Goal: Transaction & Acquisition: Purchase product/service

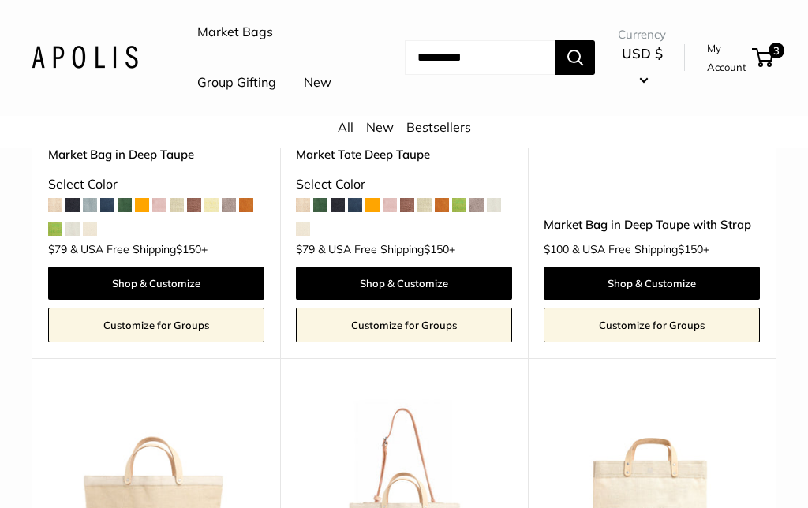
scroll to position [1452, 0]
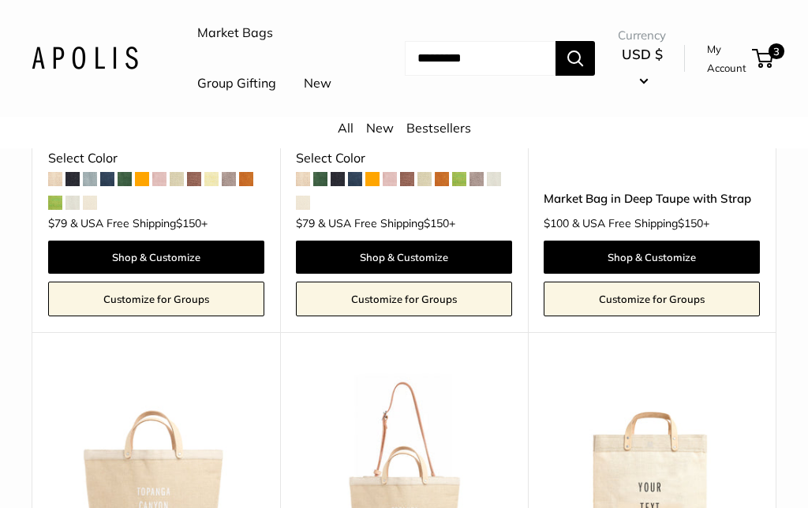
click at [167, 470] on img at bounding box center [156, 480] width 216 height 216
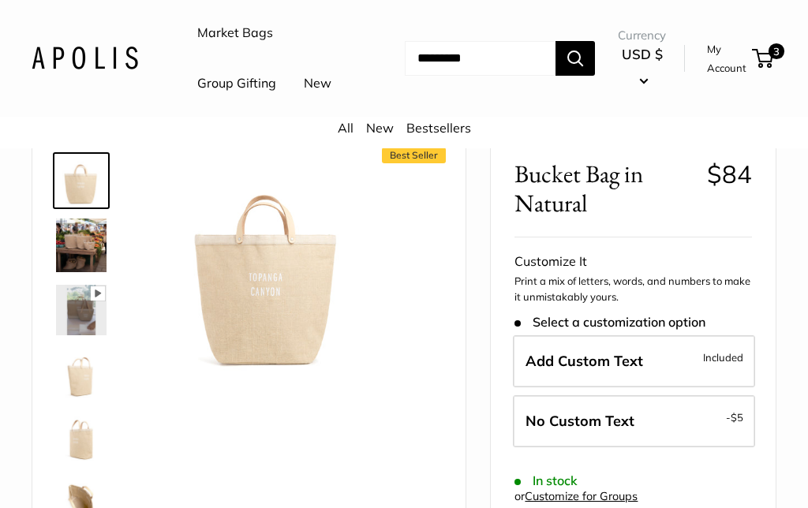
scroll to position [85, 0]
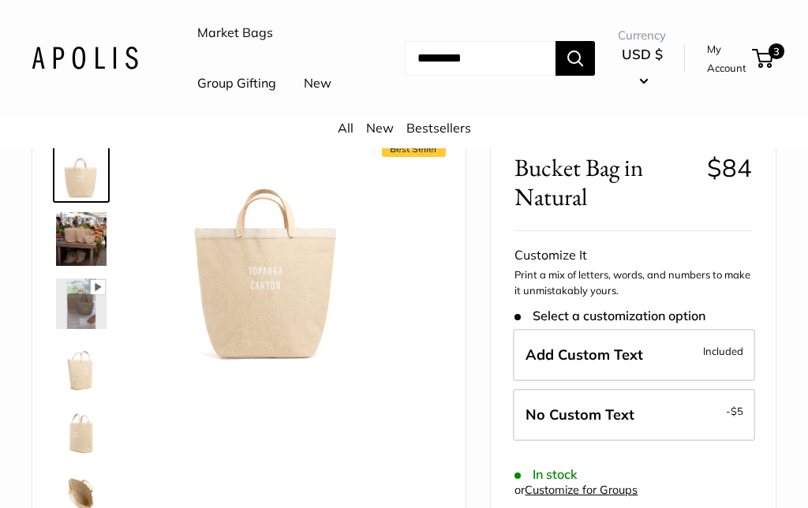
click at [81, 266] on img at bounding box center [81, 239] width 51 height 54
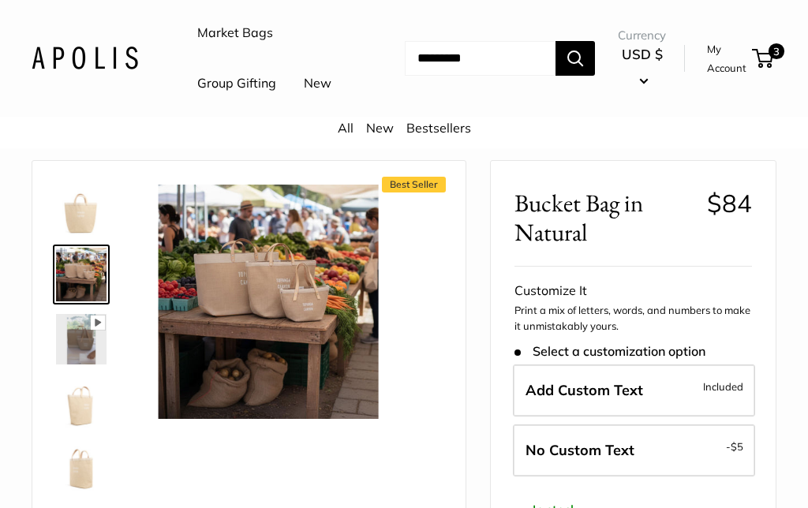
scroll to position [56, 0]
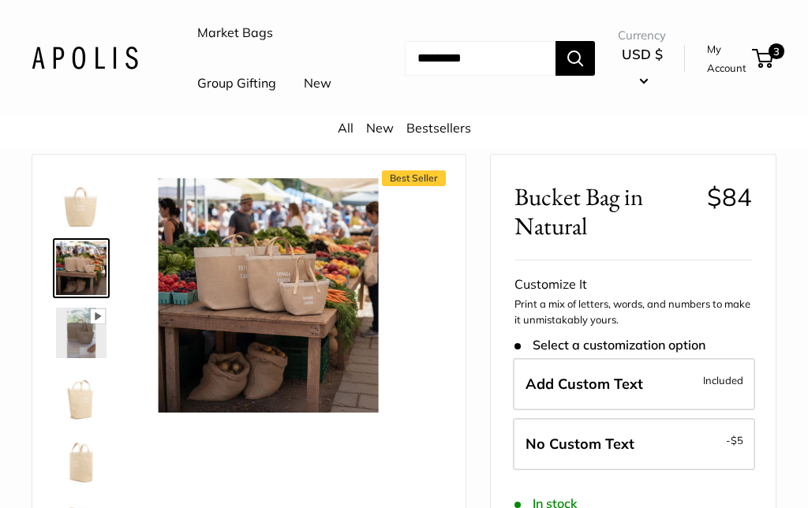
click at [444, 76] on input "Search..." at bounding box center [480, 58] width 151 height 35
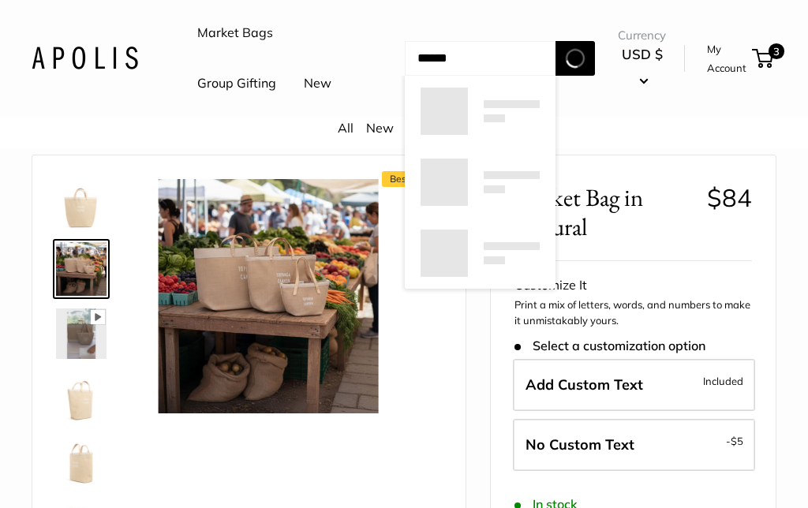
type input "******"
click at [575, 76] on button "Search" at bounding box center [575, 58] width 39 height 35
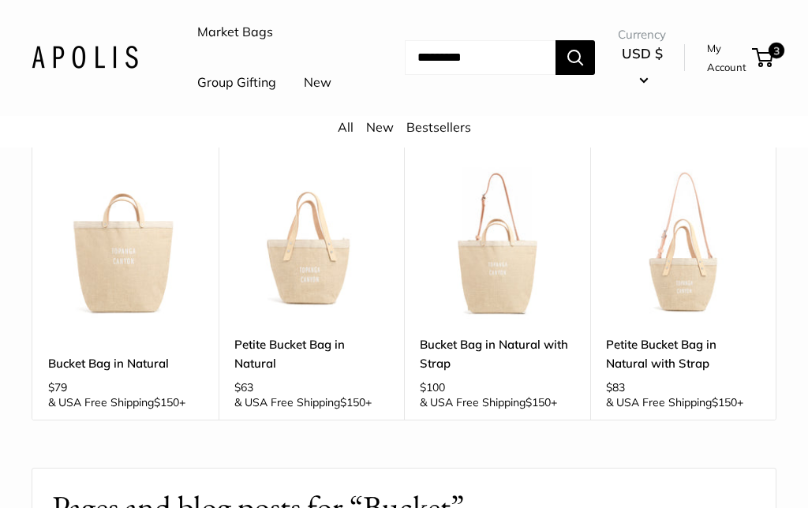
scroll to position [206, 0]
click at [134, 298] on img at bounding box center [125, 243] width 155 height 155
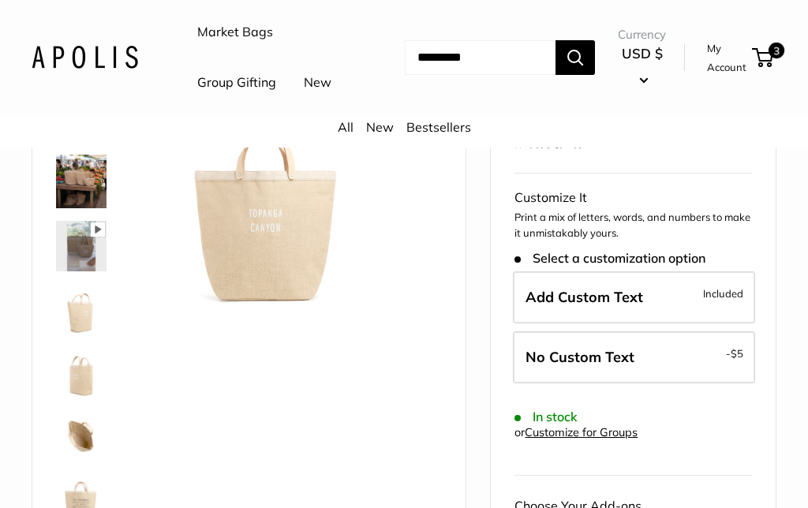
scroll to position [174, 0]
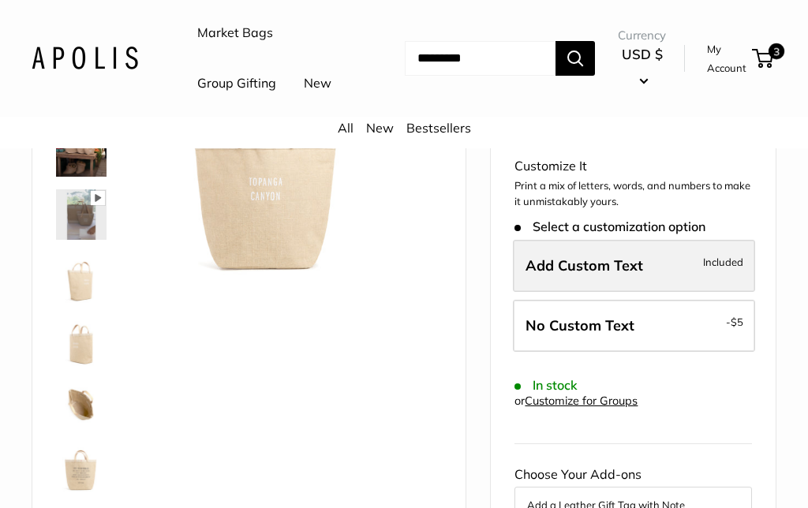
click at [609, 275] on span "Add Custom Text" at bounding box center [585, 266] width 118 height 18
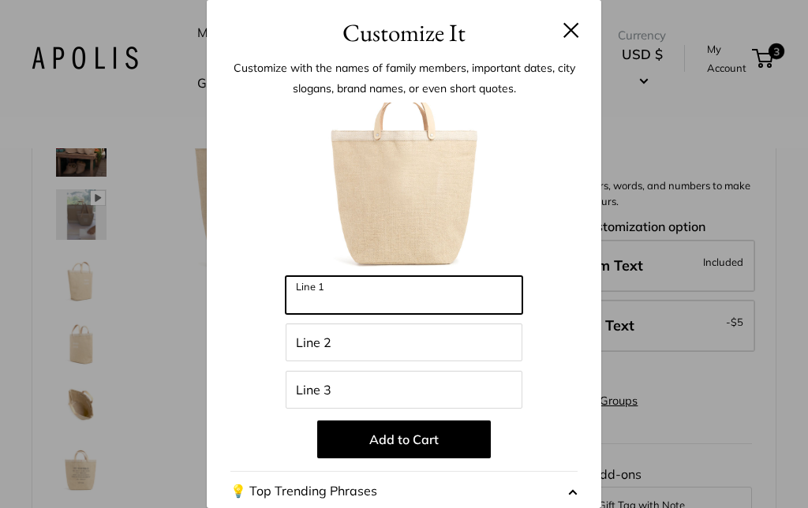
click at [355, 288] on input "Line 1" at bounding box center [404, 295] width 237 height 38
type input "*****"
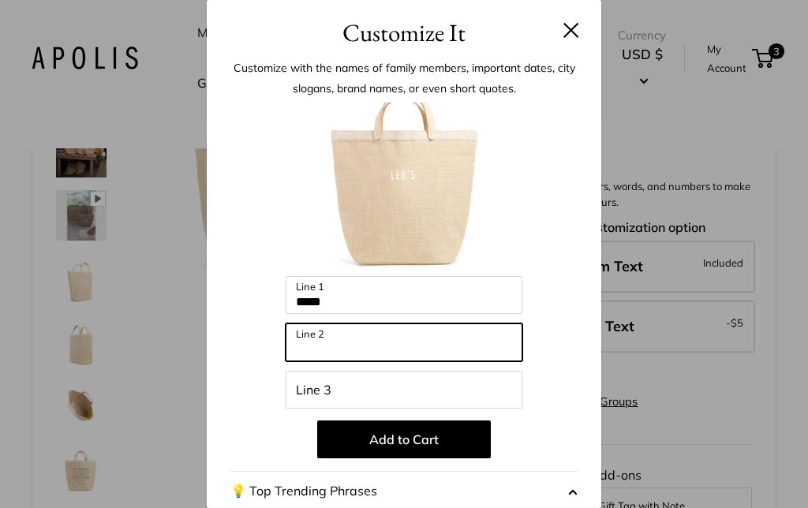
click at [369, 349] on input "Line 2" at bounding box center [404, 343] width 237 height 38
type input "*****"
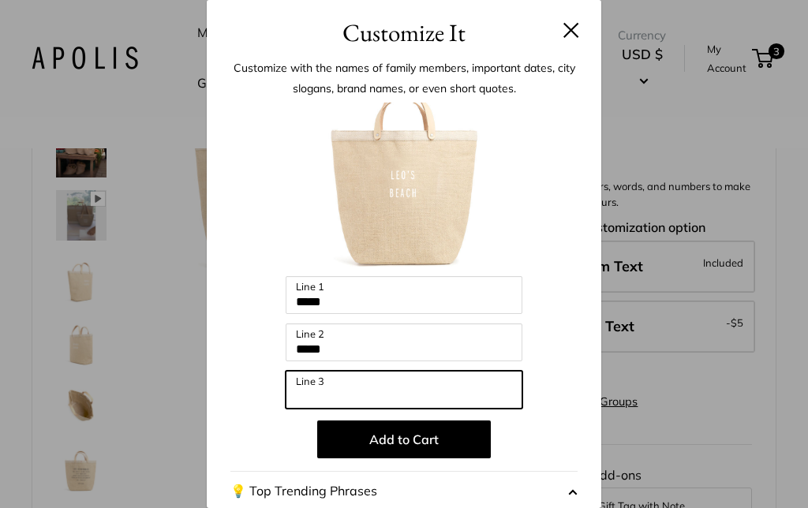
click at [362, 384] on input "Line 3" at bounding box center [404, 390] width 237 height 38
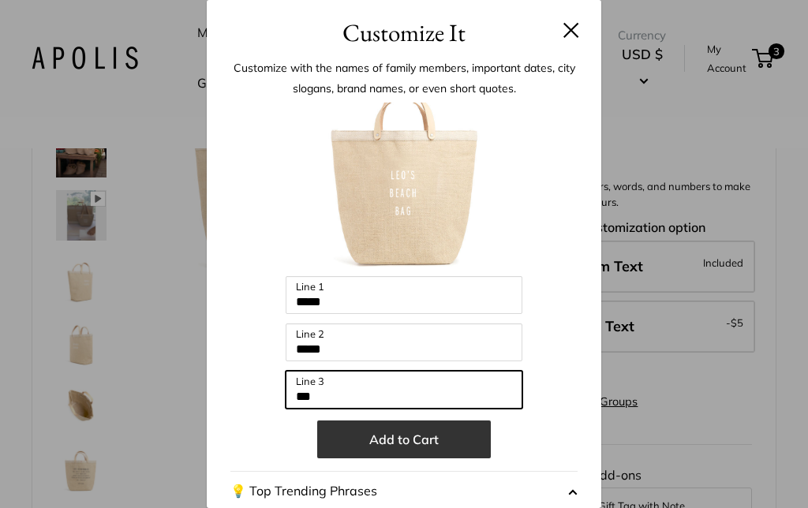
type input "***"
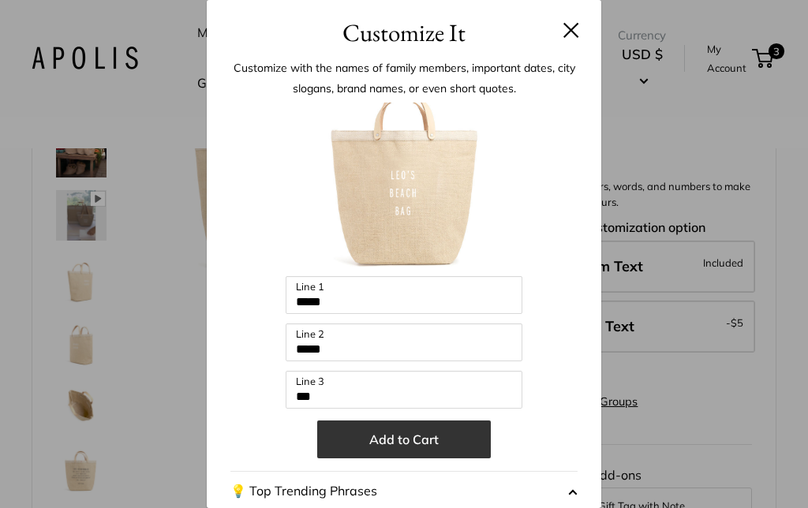
click at [406, 445] on button "Add to Cart" at bounding box center [404, 440] width 174 height 38
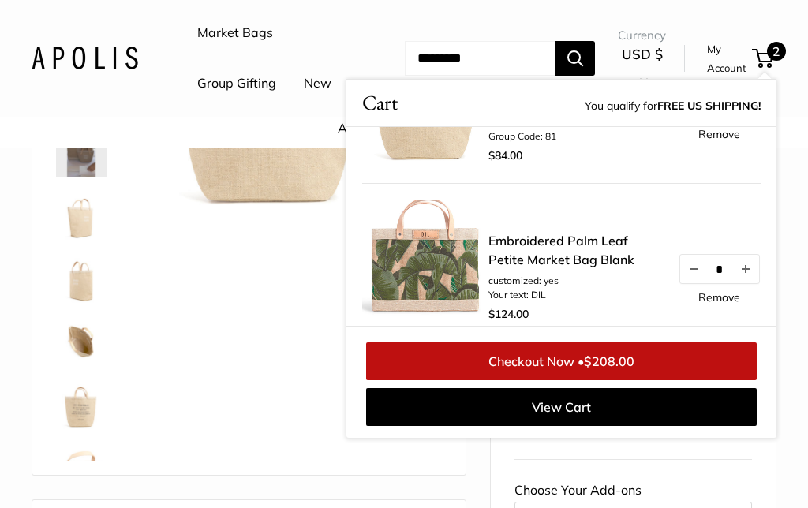
scroll to position [104, 0]
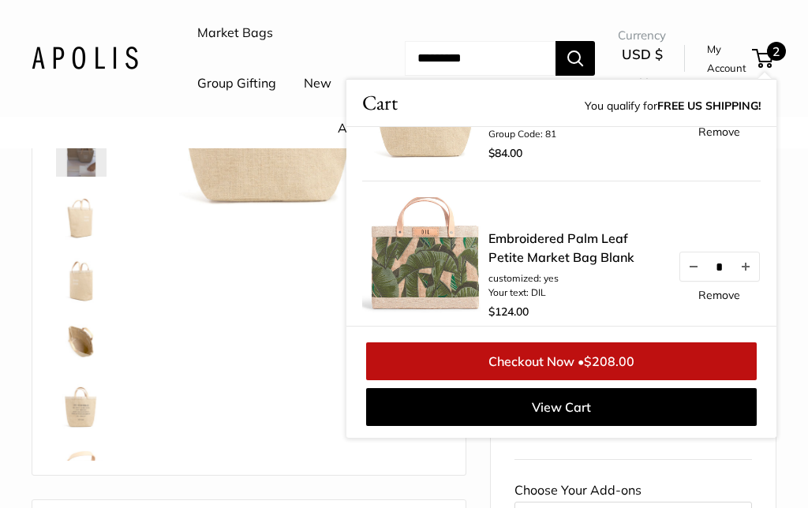
click at [215, 278] on div "Best Seller Pause Play % buffered 00:00 Unmute Mute Exit fullscreen Enter fulls…" at bounding box center [249, 224] width 394 height 470
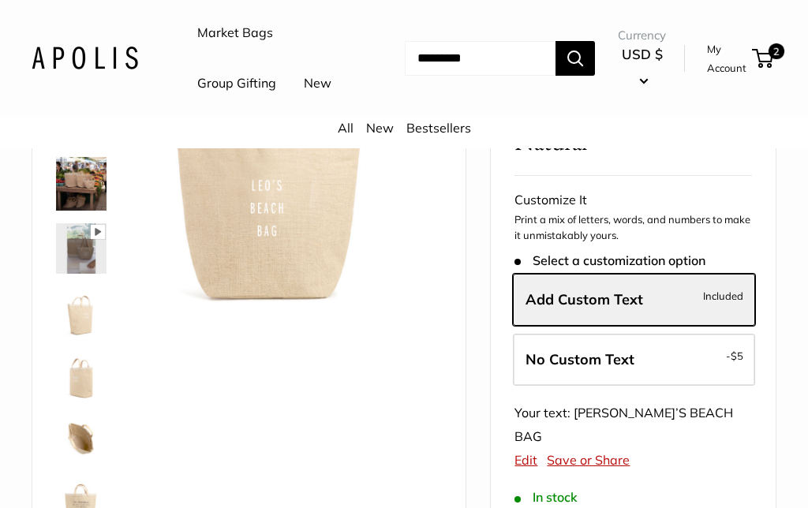
scroll to position [0, 0]
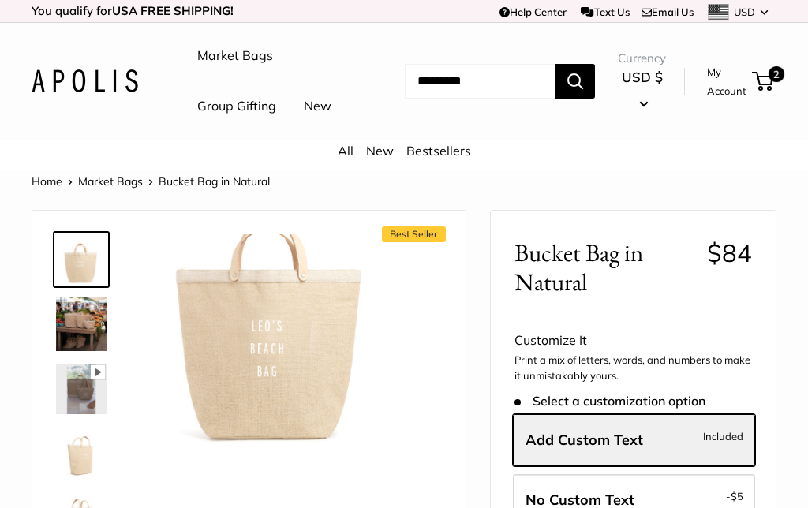
click at [304, 118] on link "New" at bounding box center [318, 107] width 28 height 24
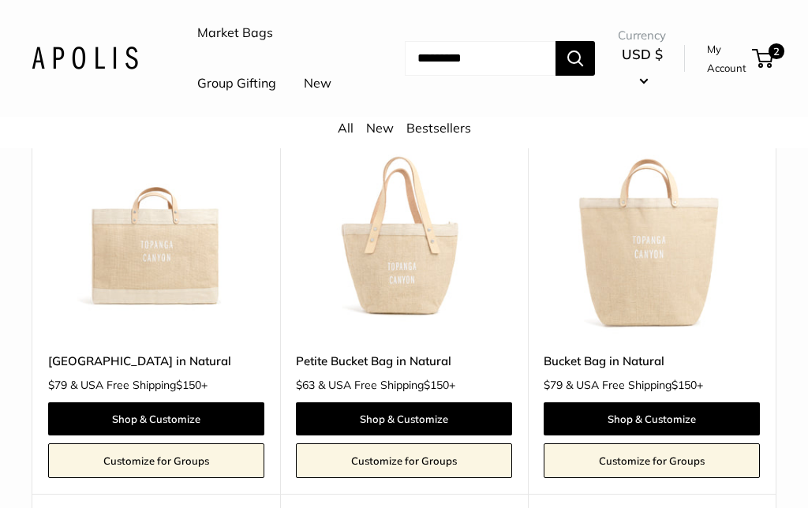
scroll to position [1635, 0]
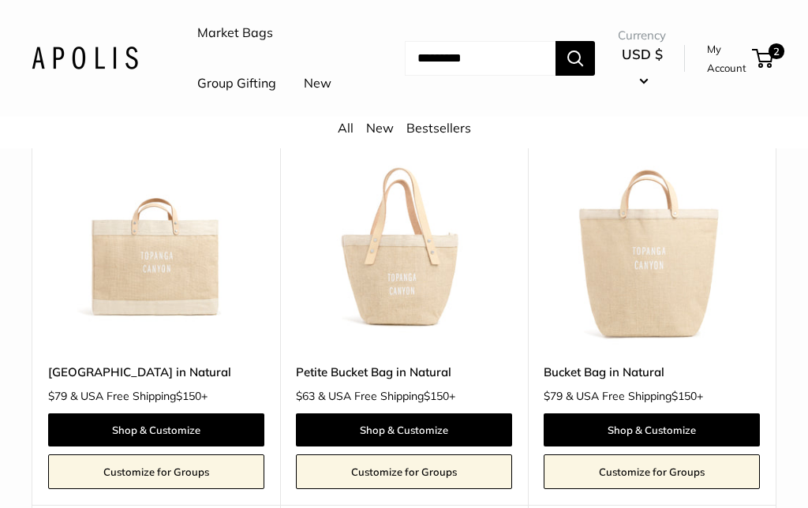
click at [657, 302] on img at bounding box center [652, 239] width 216 height 216
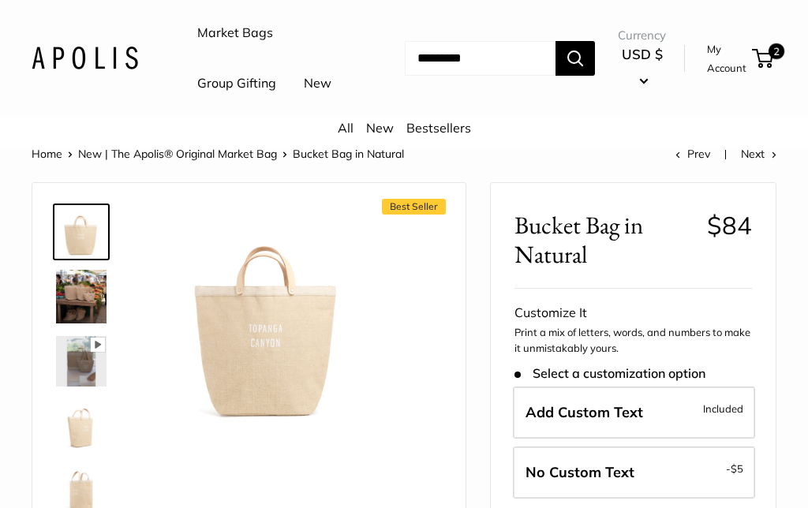
scroll to position [82, 0]
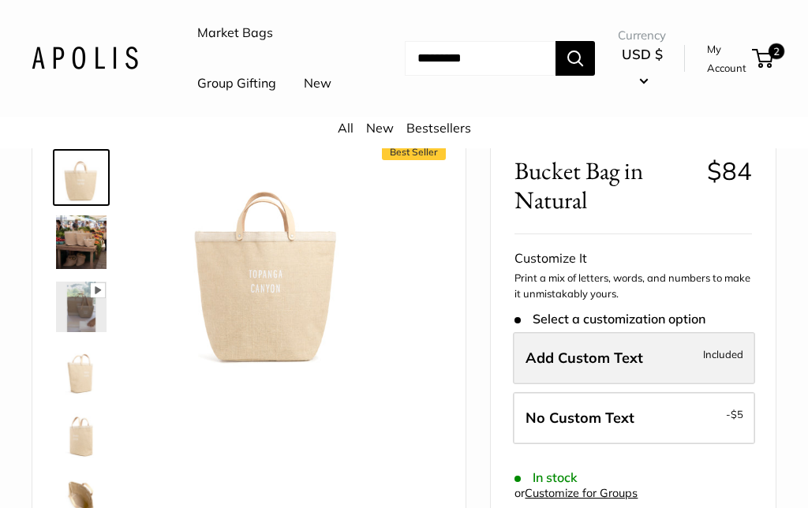
click at [639, 367] on span "Add Custom Text" at bounding box center [585, 358] width 118 height 18
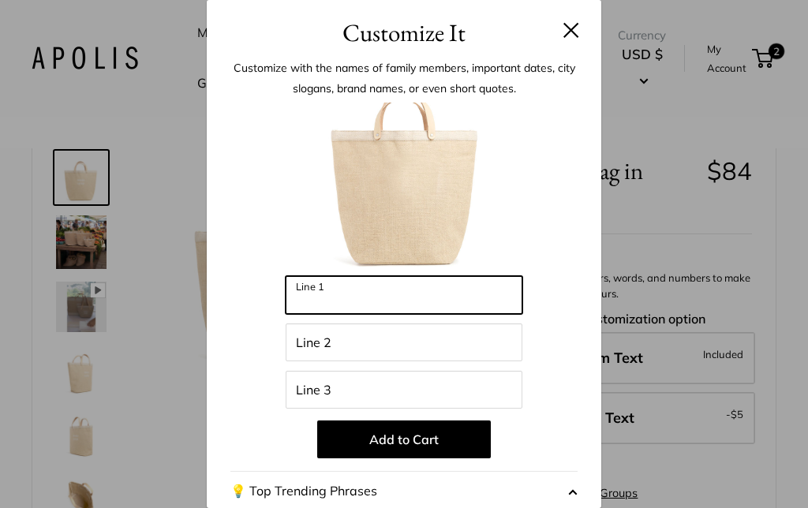
click at [373, 301] on input "Line 1" at bounding box center [404, 295] width 237 height 38
type input "*****"
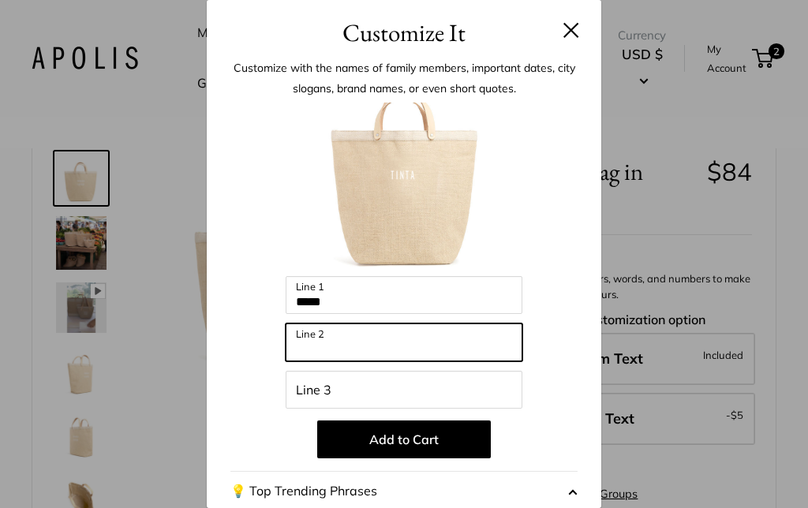
click at [436, 339] on input "Line 2" at bounding box center [404, 343] width 237 height 38
type input "****"
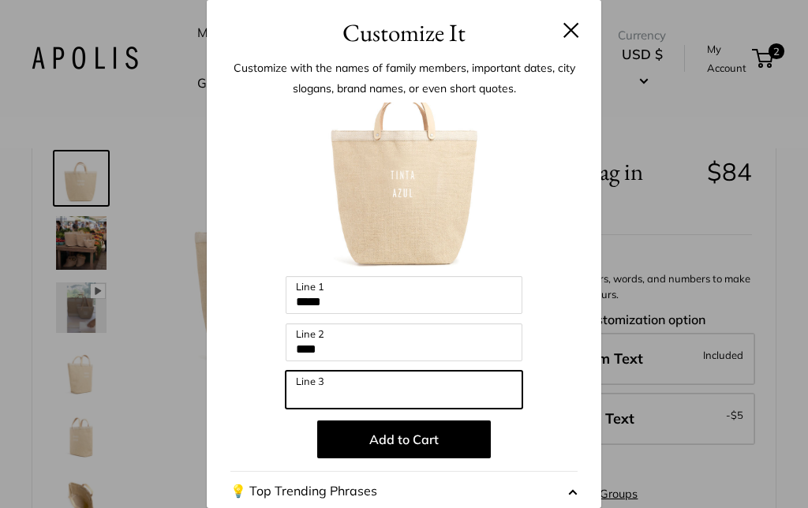
click at [369, 395] on input "Line 3" at bounding box center [404, 390] width 237 height 38
type input "*"
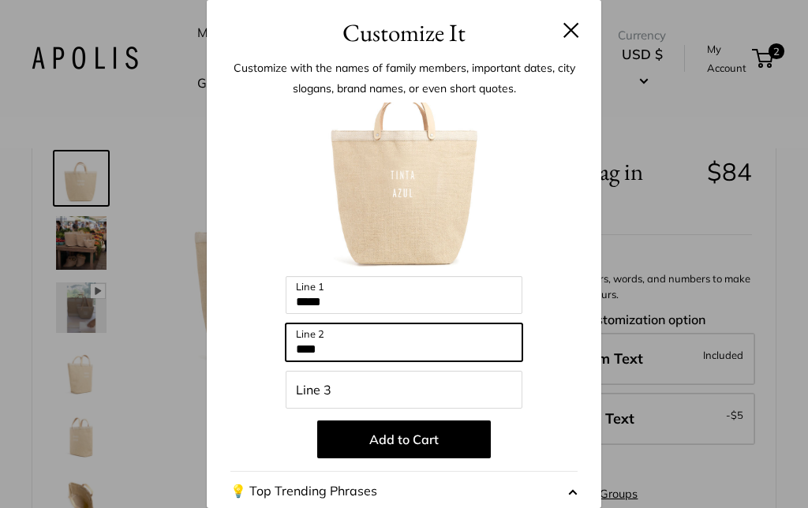
click at [347, 350] on input "****" at bounding box center [404, 343] width 237 height 38
type input "*"
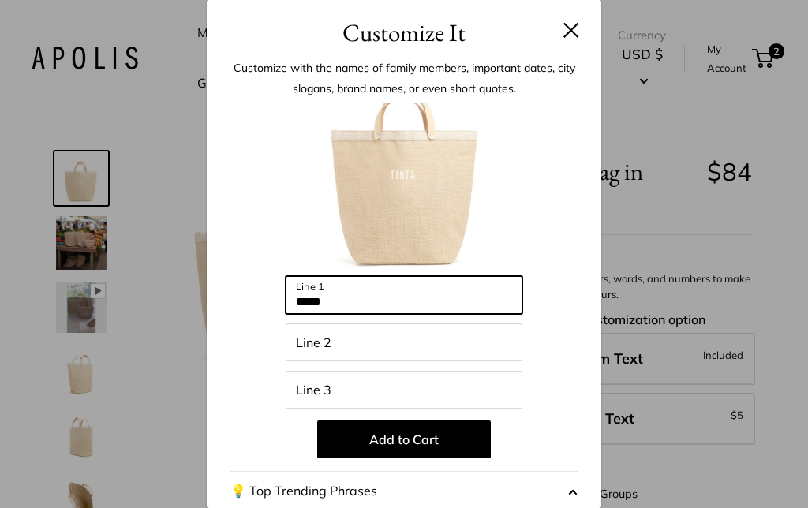
click at [344, 301] on input "*****" at bounding box center [404, 295] width 237 height 38
type input "*"
type input "*********"
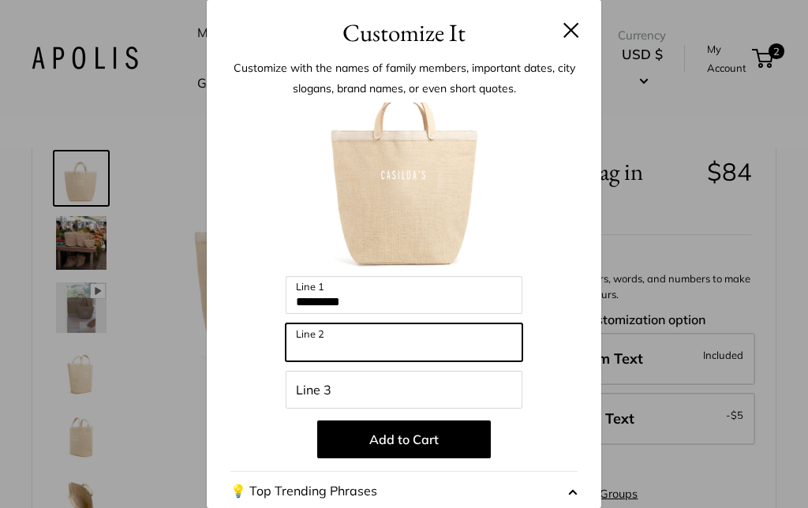
click at [374, 332] on input "Line 2" at bounding box center [404, 343] width 237 height 38
type input "*****"
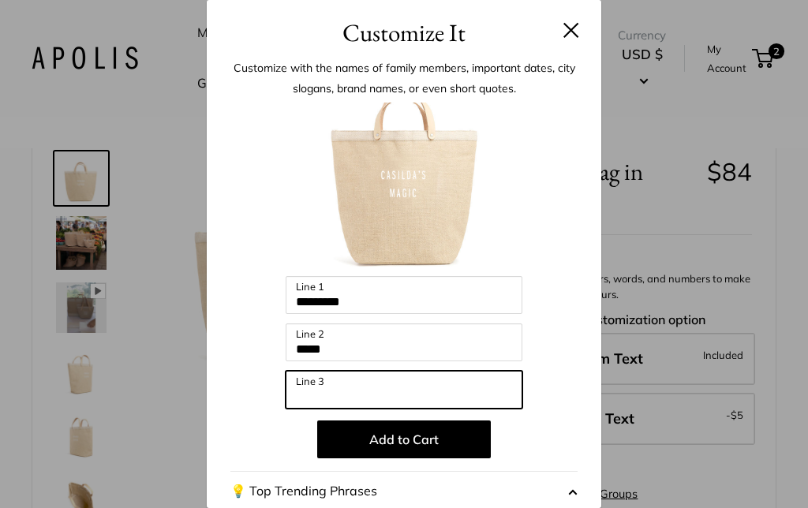
click at [373, 385] on input "Line 3" at bounding box center [404, 390] width 237 height 38
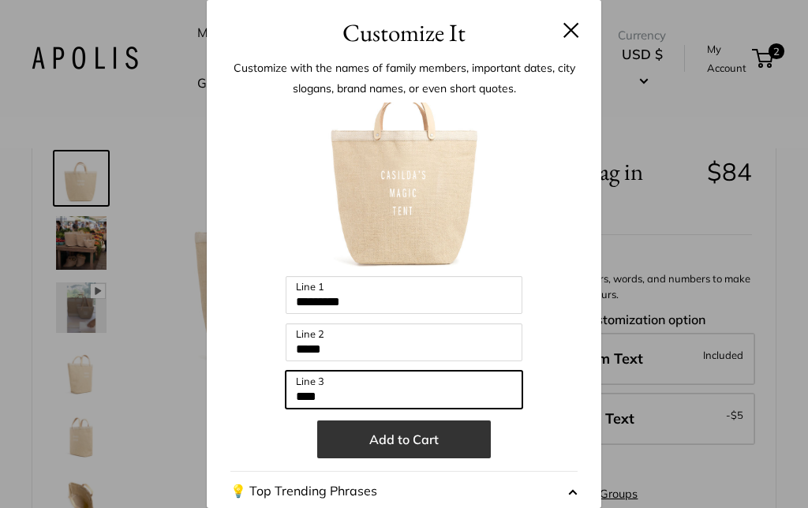
type input "****"
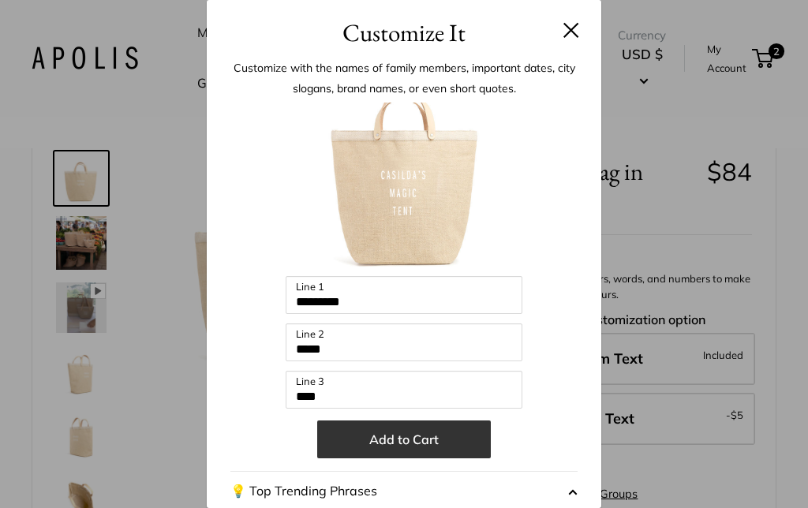
click at [414, 441] on button "Add to Cart" at bounding box center [404, 440] width 174 height 38
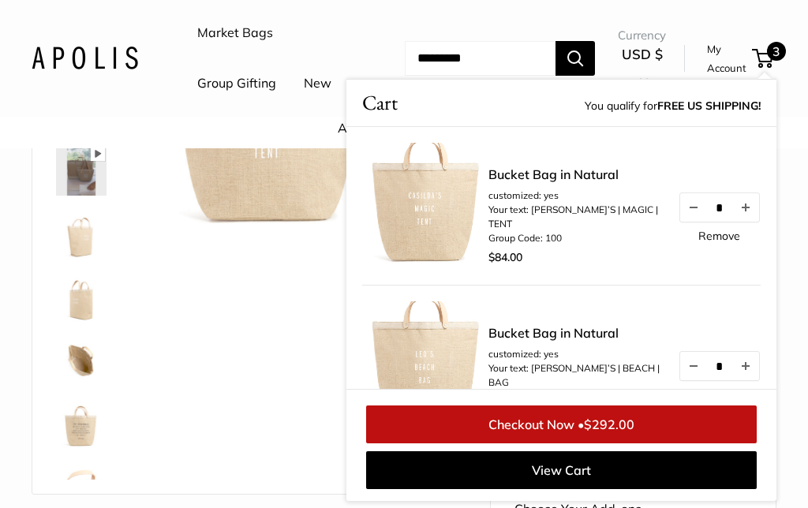
scroll to position [222, 0]
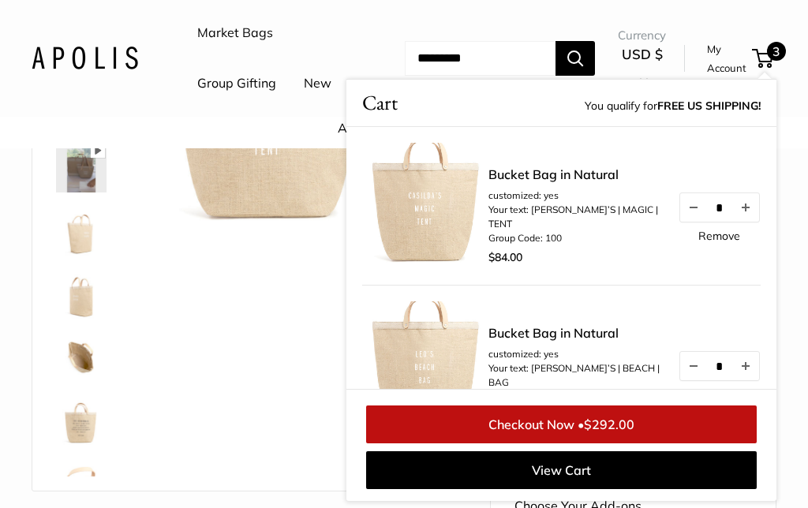
click at [223, 406] on div "Best Seller Pause Play % buffered 00:00 Unmute Mute Exit fullscreen Enter fulls…" at bounding box center [249, 240] width 394 height 470
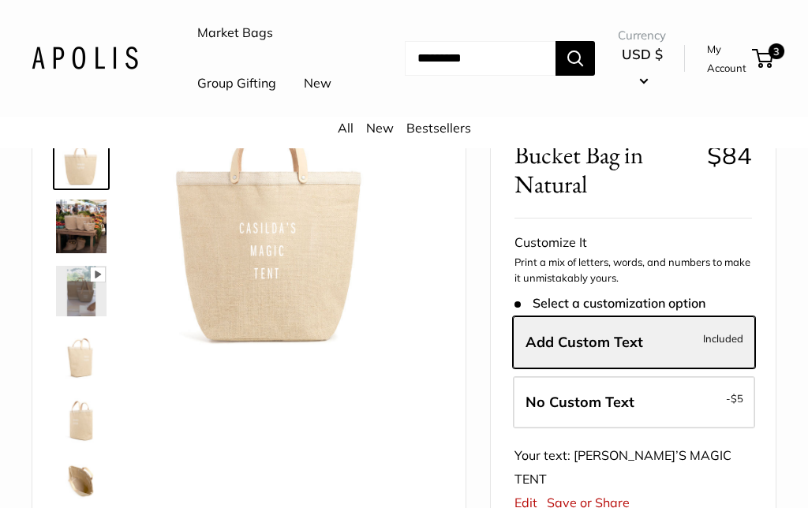
scroll to position [0, 0]
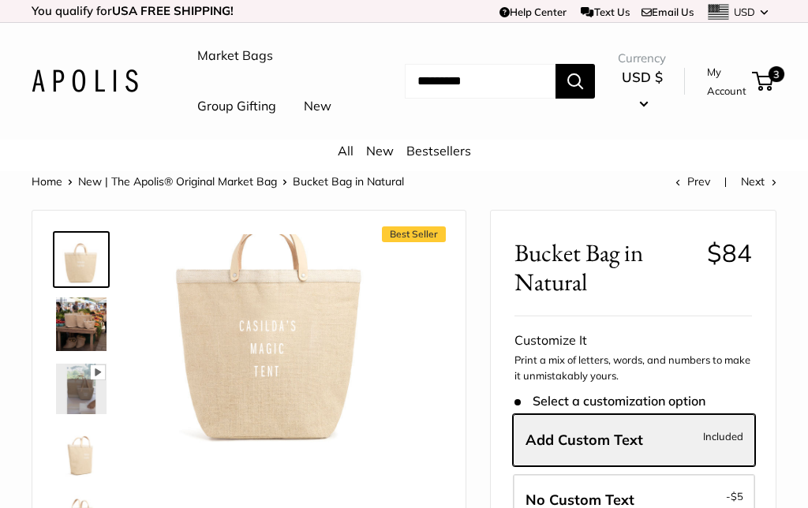
click at [380, 159] on link "New" at bounding box center [380, 151] width 28 height 16
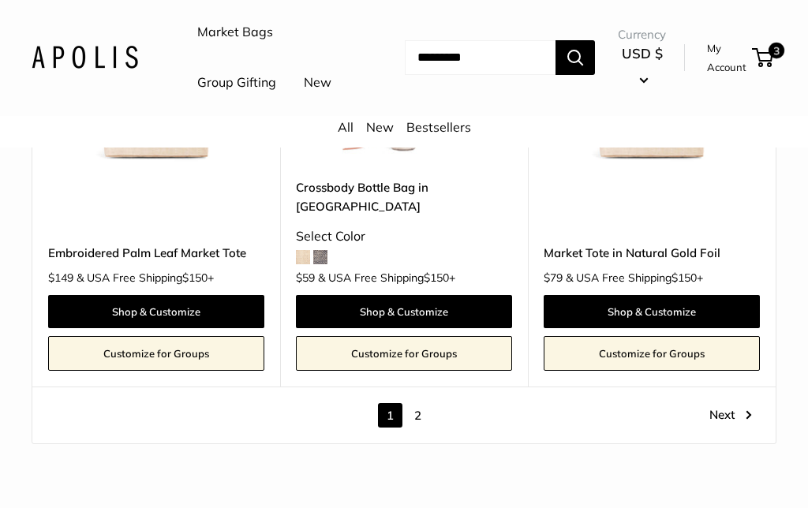
scroll to position [7434, 0]
click at [416, 403] on link "2" at bounding box center [418, 415] width 24 height 24
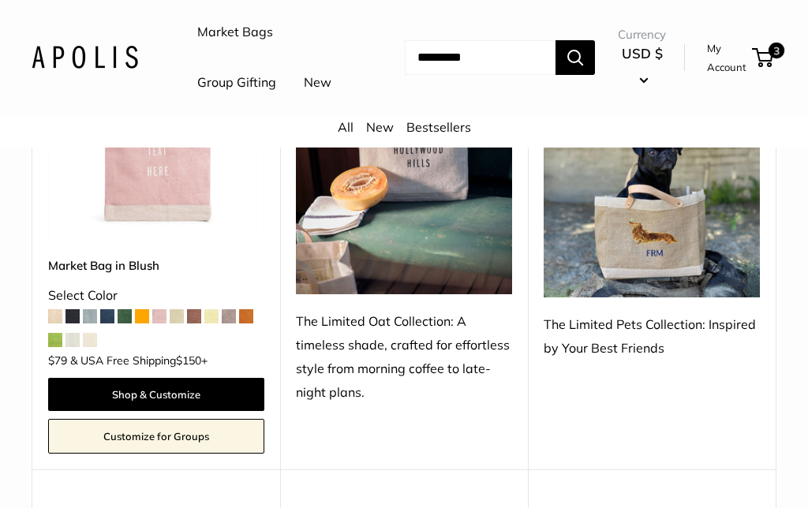
scroll to position [4084, 0]
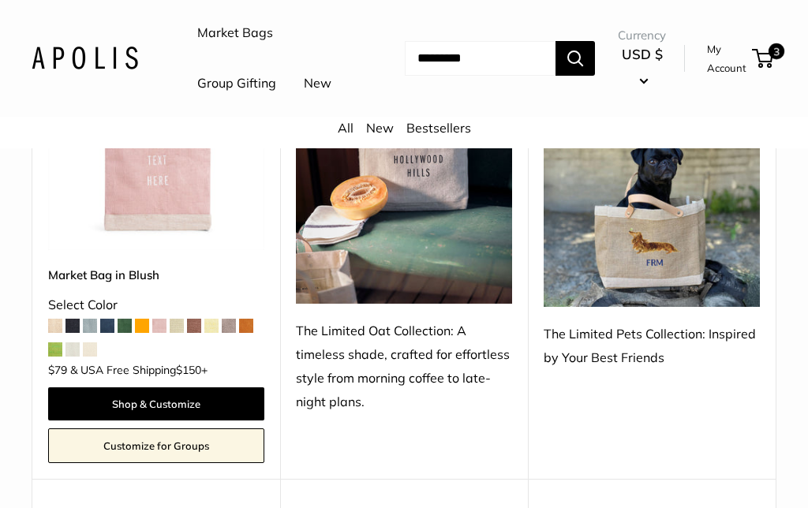
click at [672, 272] on img at bounding box center [652, 170] width 216 height 273
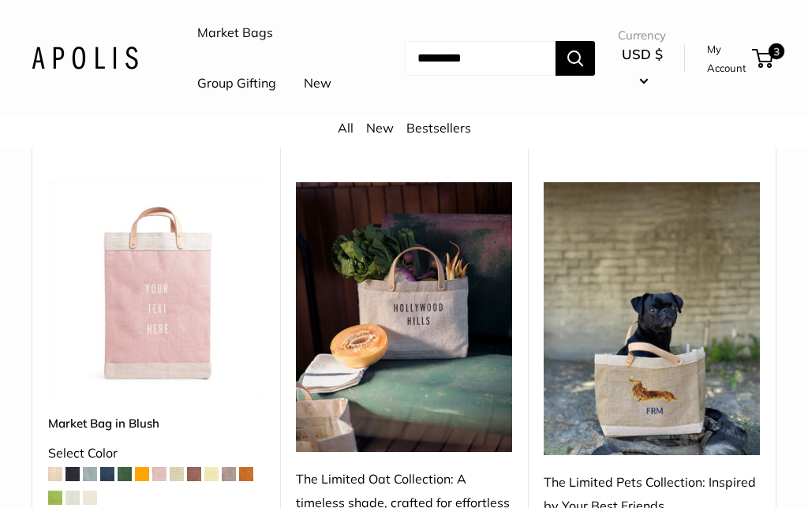
scroll to position [3937, 0]
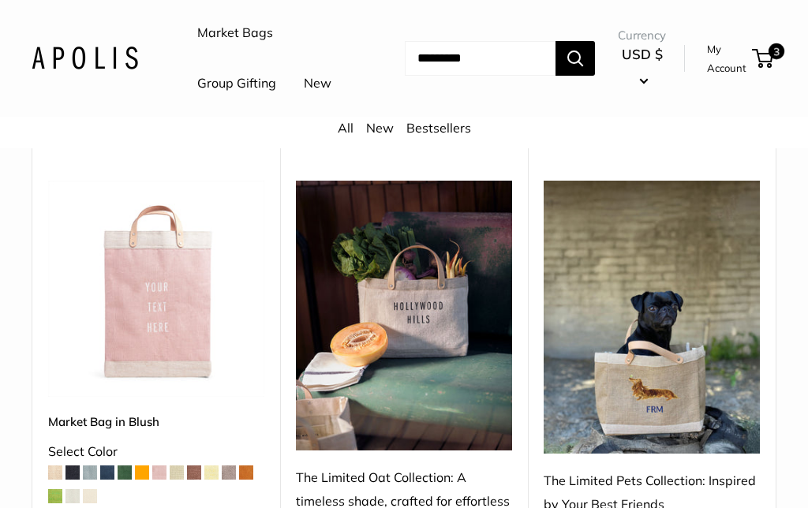
click at [304, 96] on link "New" at bounding box center [318, 84] width 28 height 24
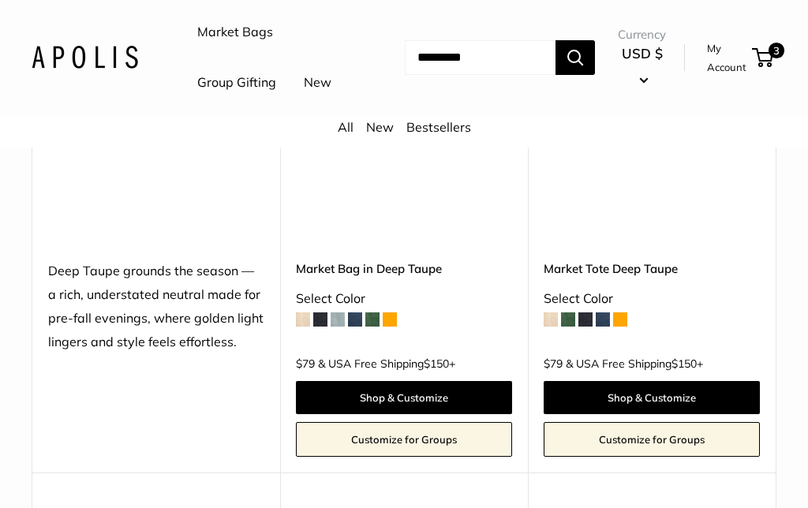
scroll to position [2156, 0]
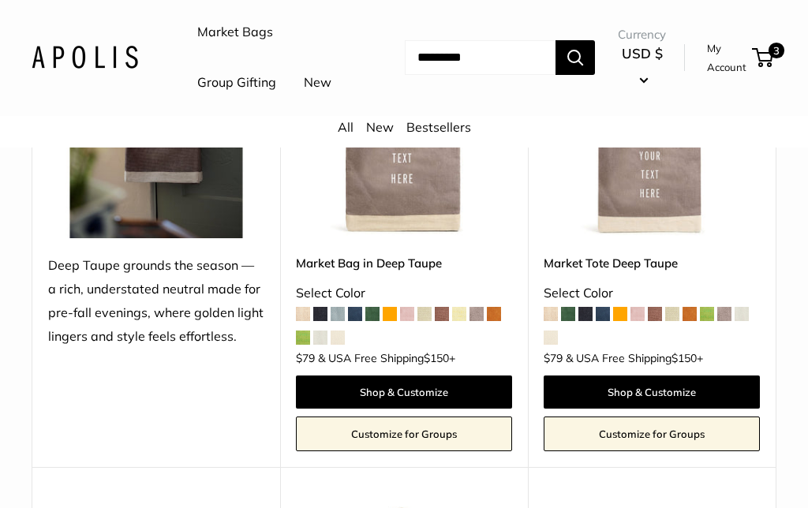
click at [389, 239] on img at bounding box center [404, 131] width 216 height 216
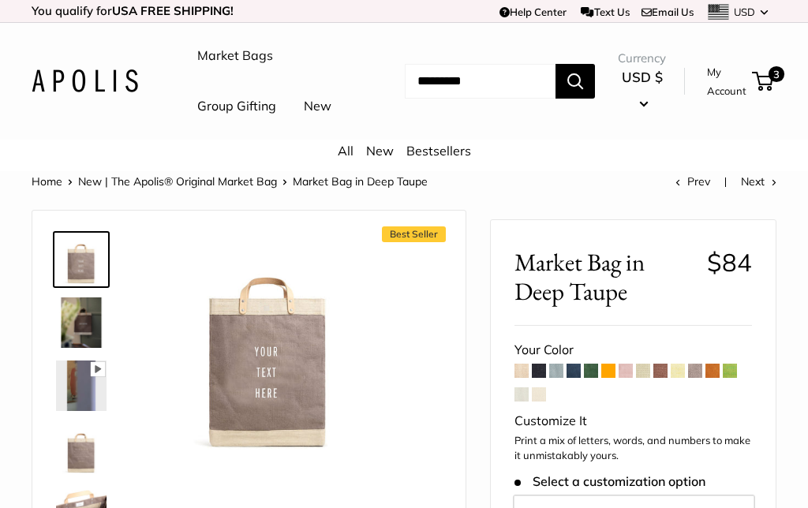
click at [444, 99] on input "Search..." at bounding box center [480, 81] width 151 height 35
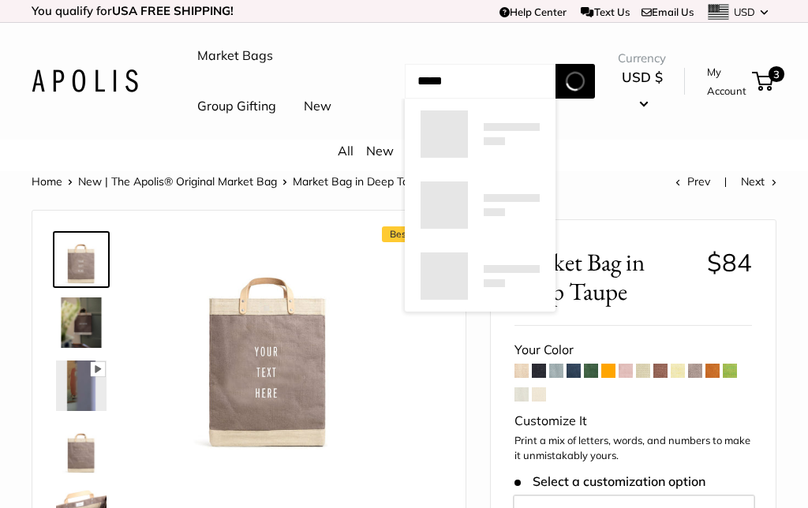
type input "*****"
click at [575, 99] on button "Search" at bounding box center [575, 81] width 39 height 35
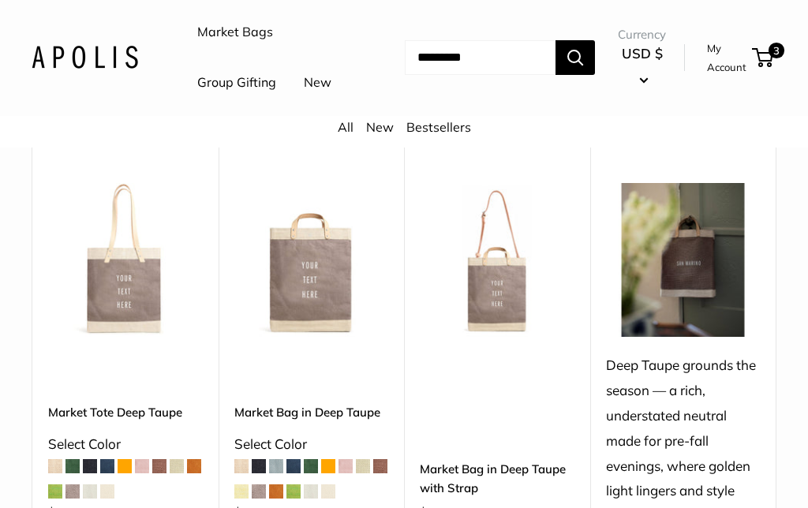
scroll to position [95, 0]
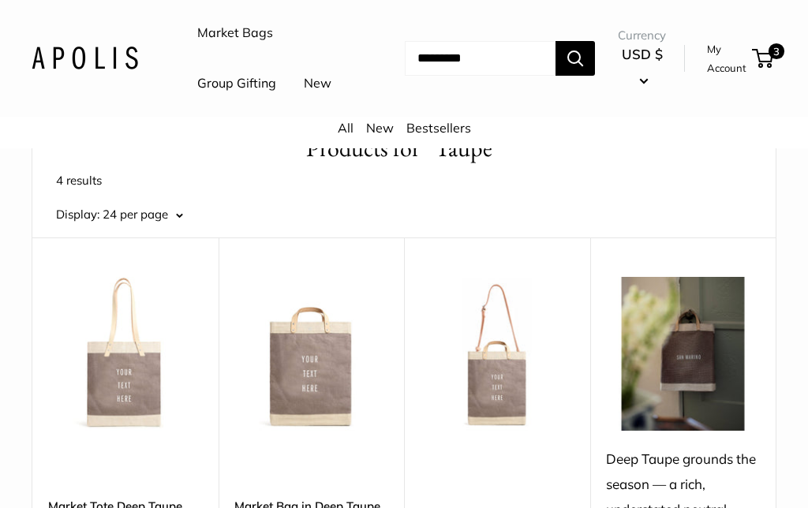
click at [343, 136] on link "All" at bounding box center [346, 128] width 16 height 16
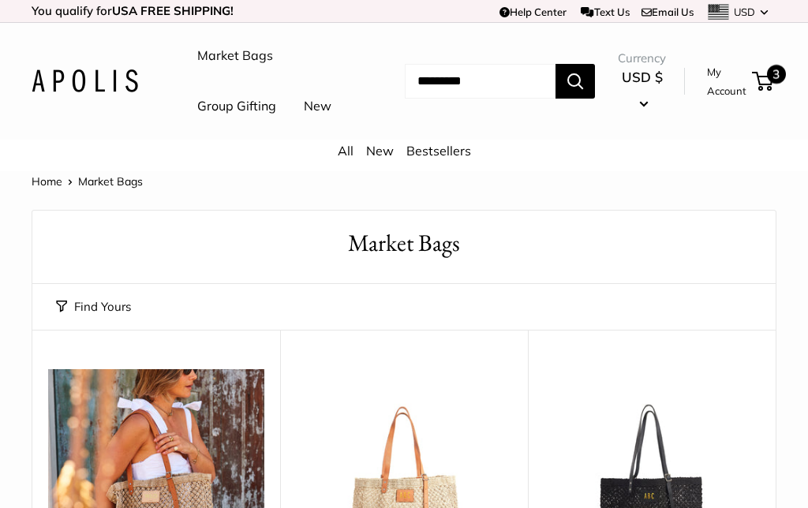
click at [762, 91] on span "3" at bounding box center [762, 81] width 21 height 19
